Goal: Information Seeking & Learning: Check status

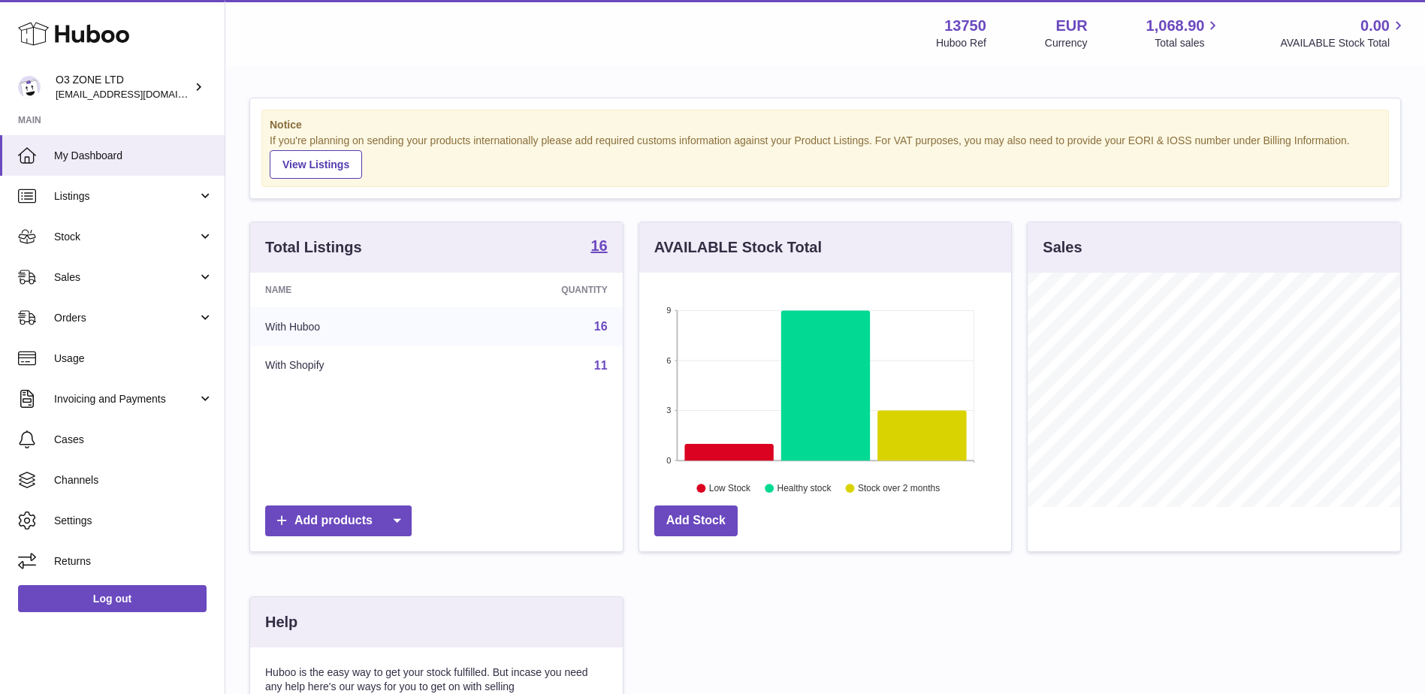
scroll to position [234, 372]
click at [140, 247] on link "Stock" at bounding box center [112, 236] width 225 height 41
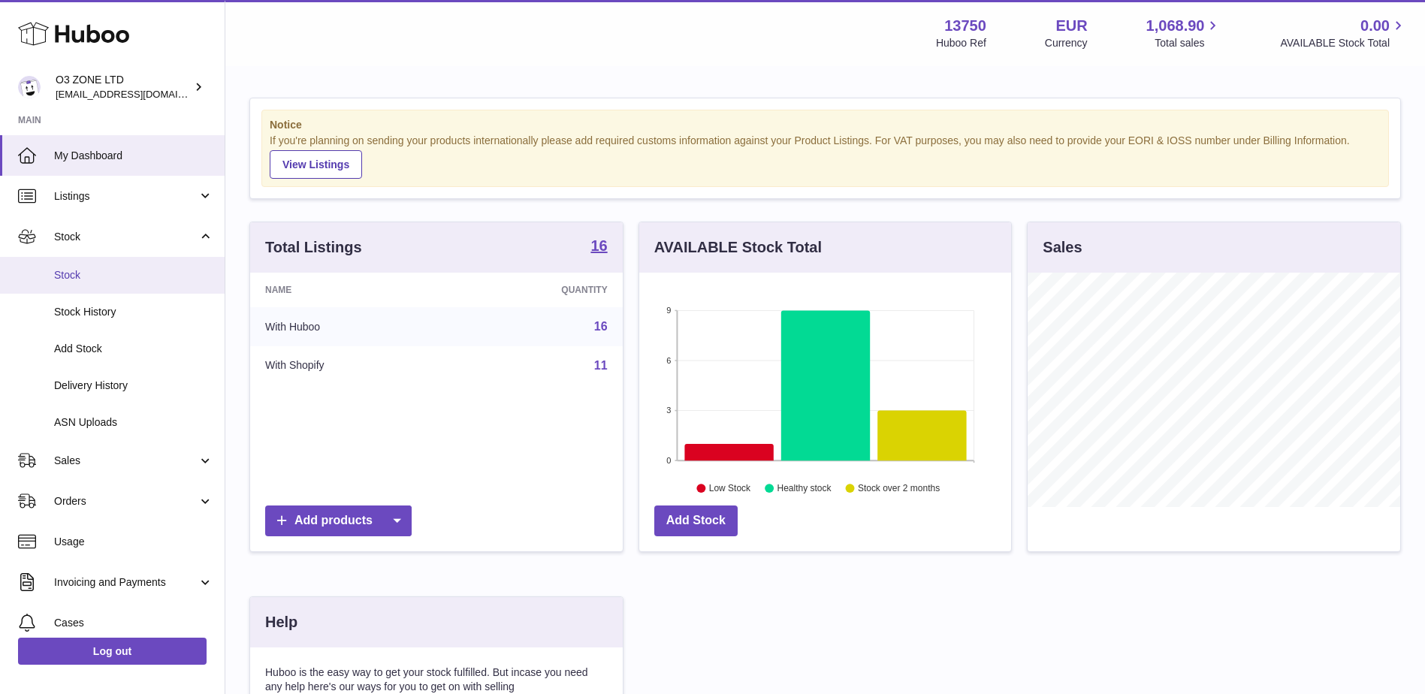
click at [135, 274] on span "Stock" at bounding box center [133, 275] width 159 height 14
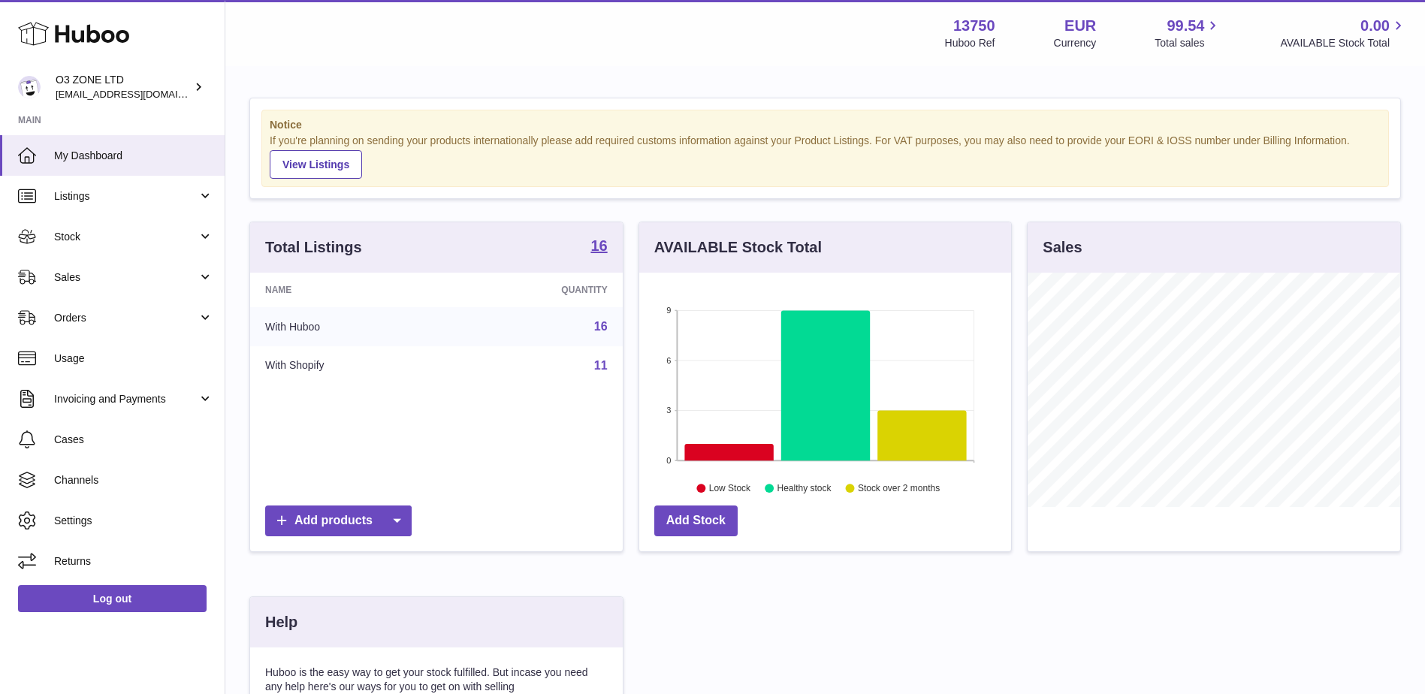
scroll to position [234, 372]
click at [88, 279] on span "Sales" at bounding box center [125, 277] width 143 height 14
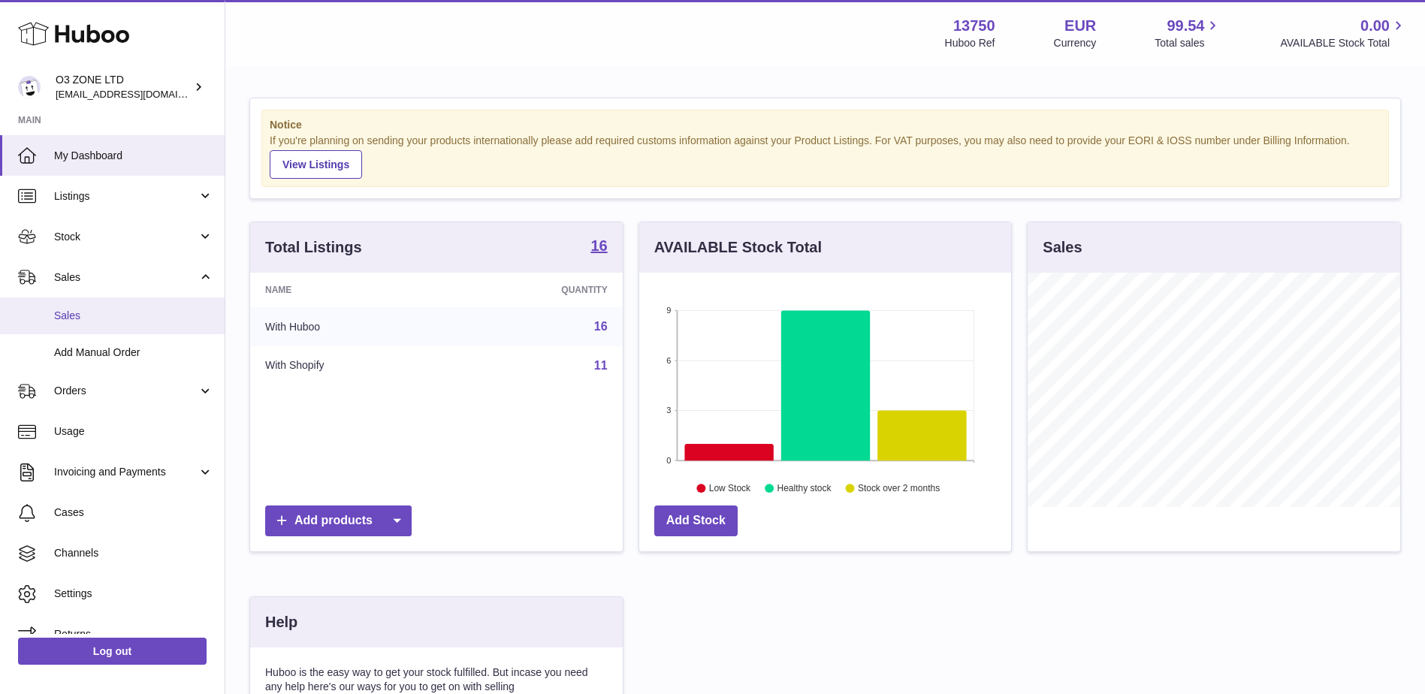
click at [110, 318] on span "Sales" at bounding box center [133, 316] width 159 height 14
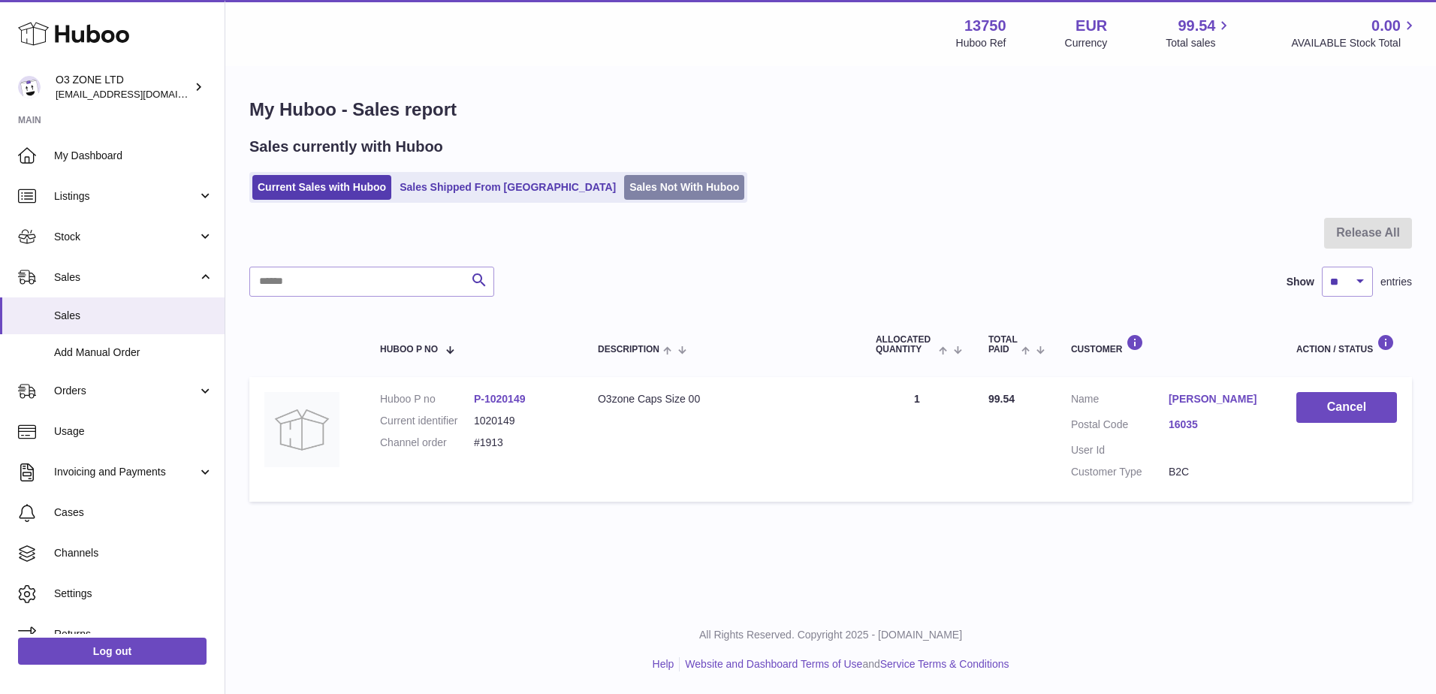
click at [624, 189] on link "Sales Not With Huboo" at bounding box center [684, 187] width 120 height 25
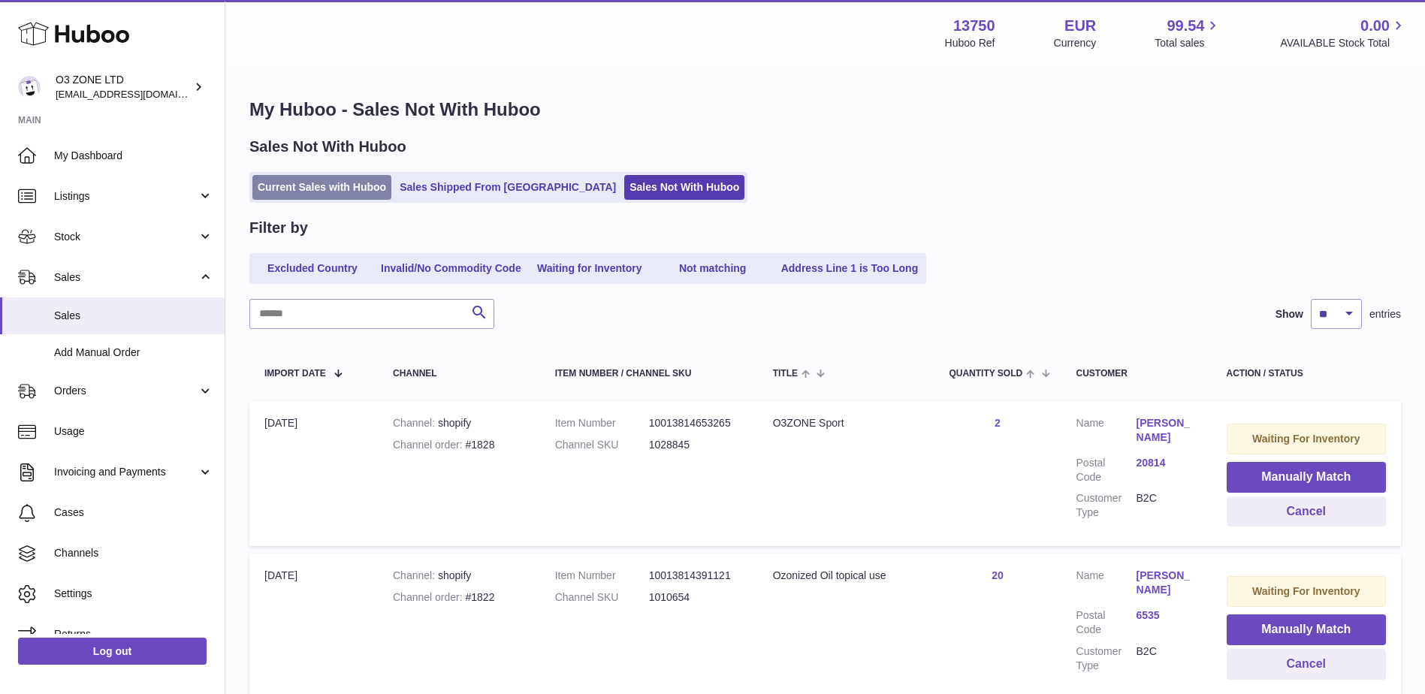
click at [328, 188] on link "Current Sales with Huboo" at bounding box center [321, 187] width 139 height 25
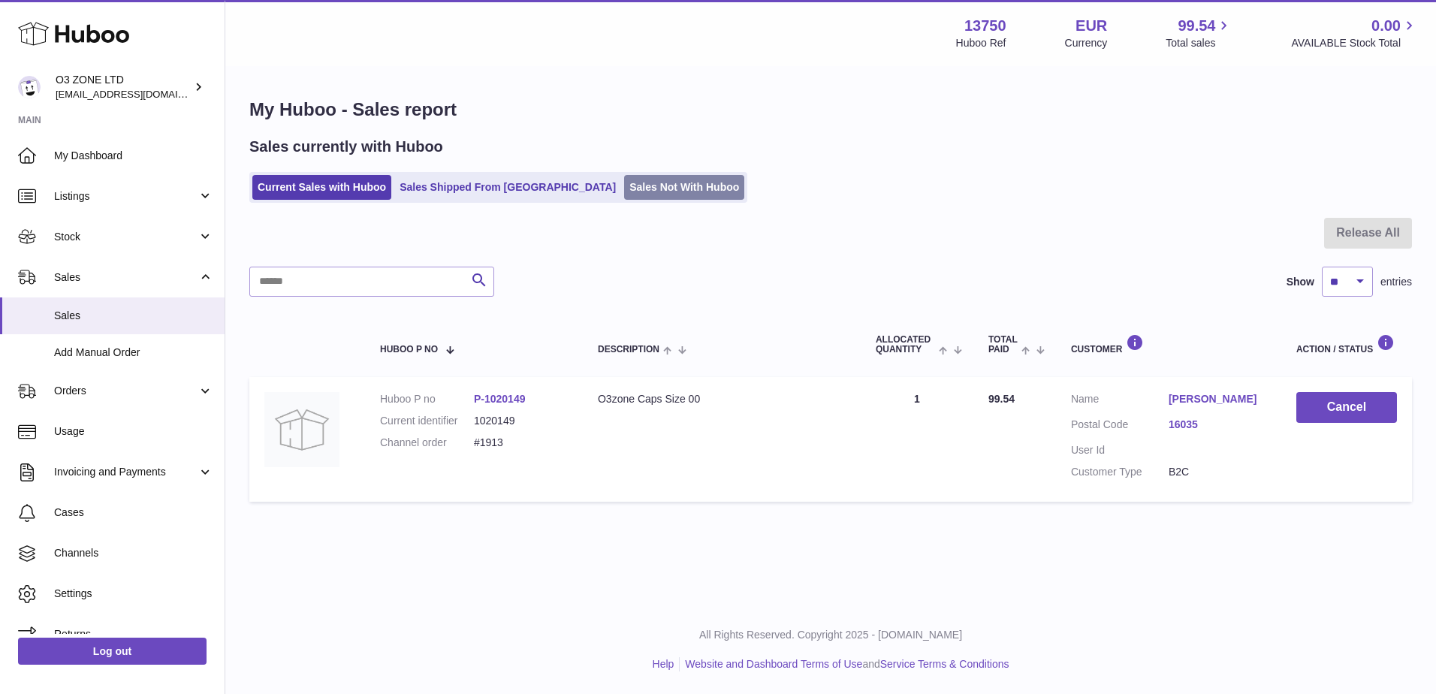
click at [628, 180] on link "Sales Not With Huboo" at bounding box center [684, 187] width 120 height 25
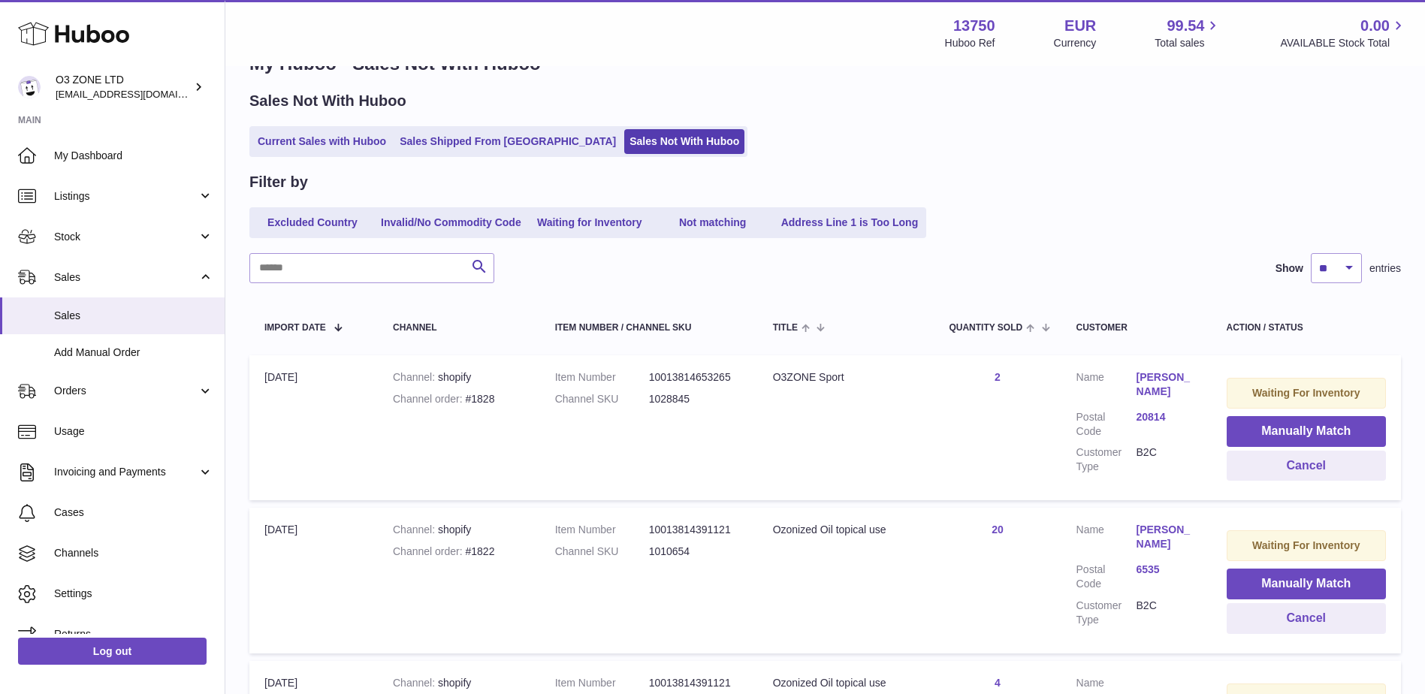
scroll to position [150, 0]
